Goal: Transaction & Acquisition: Download file/media

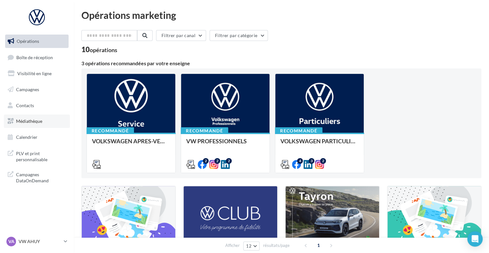
click at [27, 124] on span "Médiathèque" at bounding box center [29, 121] width 26 height 5
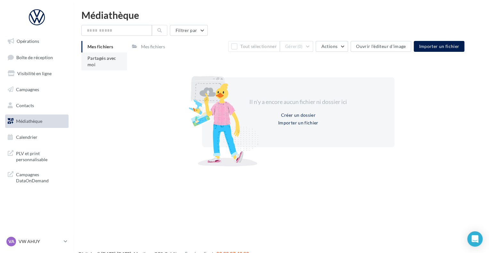
click at [112, 58] on span "Partagés avec moi" at bounding box center [101, 61] width 29 height 12
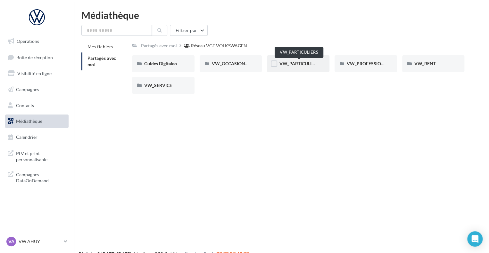
click at [296, 62] on span "VW_PARTICULIERS" at bounding box center [299, 63] width 40 height 5
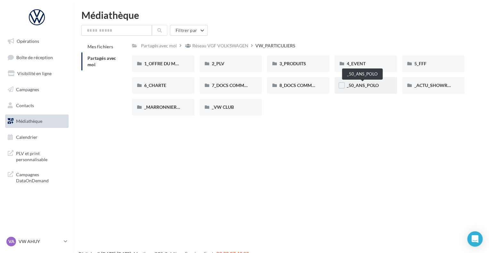
click at [359, 86] on span "_50_ANS_POLO" at bounding box center [363, 85] width 32 height 5
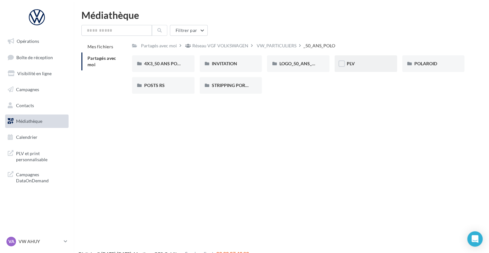
click at [370, 61] on div "PLV" at bounding box center [366, 64] width 38 height 6
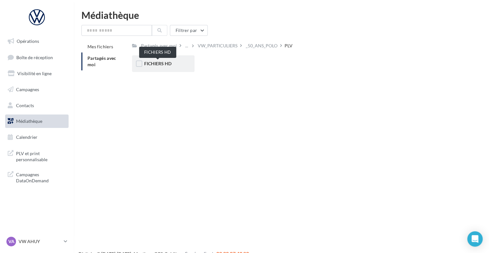
click at [160, 65] on span "FICHIERS HD" at bounding box center [157, 63] width 27 height 5
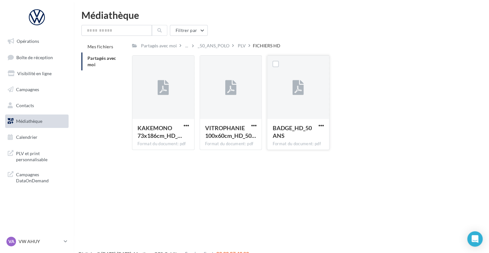
click at [294, 108] on div at bounding box center [298, 88] width 62 height 64
click at [296, 126] on span "BADGE_HD_50 ANS" at bounding box center [291, 132] width 39 height 15
click at [298, 95] on icon at bounding box center [297, 88] width 11 height 15
click at [322, 127] on span "button" at bounding box center [320, 125] width 5 height 5
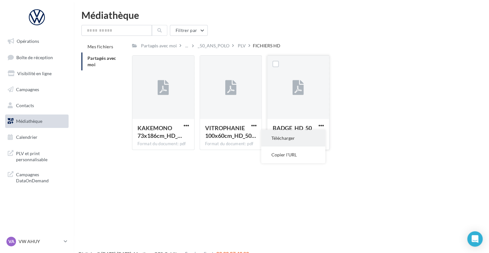
click at [296, 139] on button "Télécharger" at bounding box center [293, 138] width 64 height 17
